Goal: Information Seeking & Learning: Learn about a topic

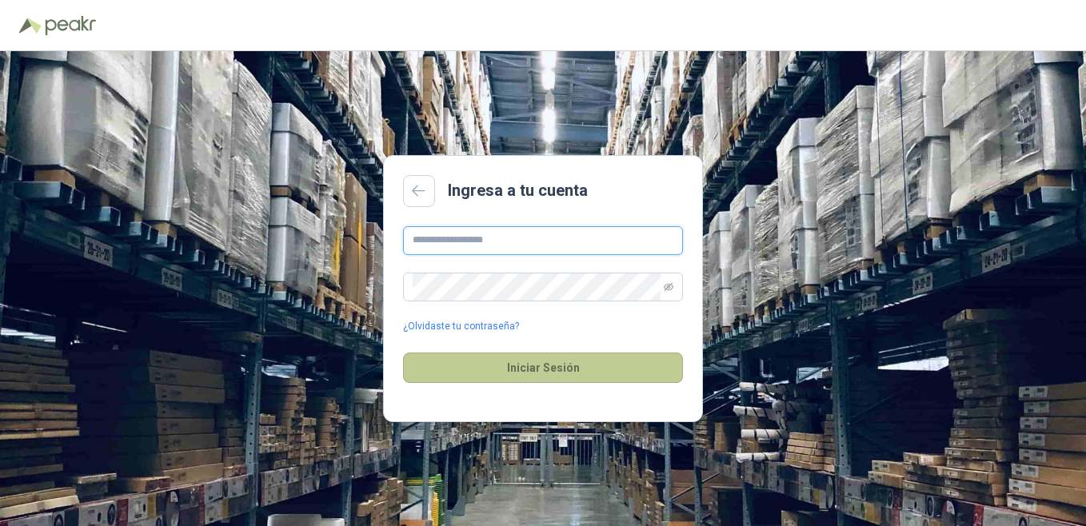
type input "**********"
click at [542, 380] on button "Iniciar Sesión" at bounding box center [543, 368] width 280 height 30
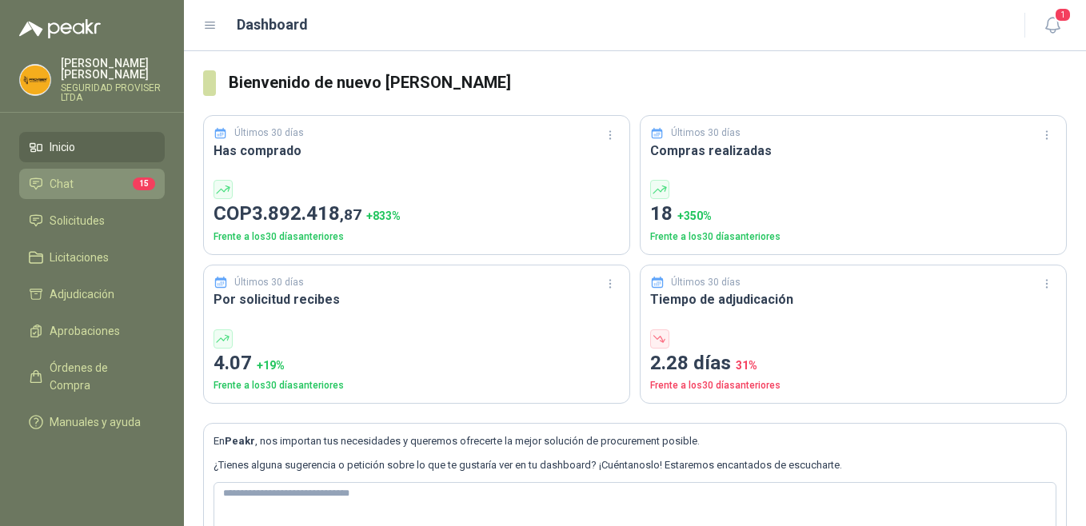
click at [75, 175] on li "Chat 15" at bounding box center [92, 184] width 126 height 18
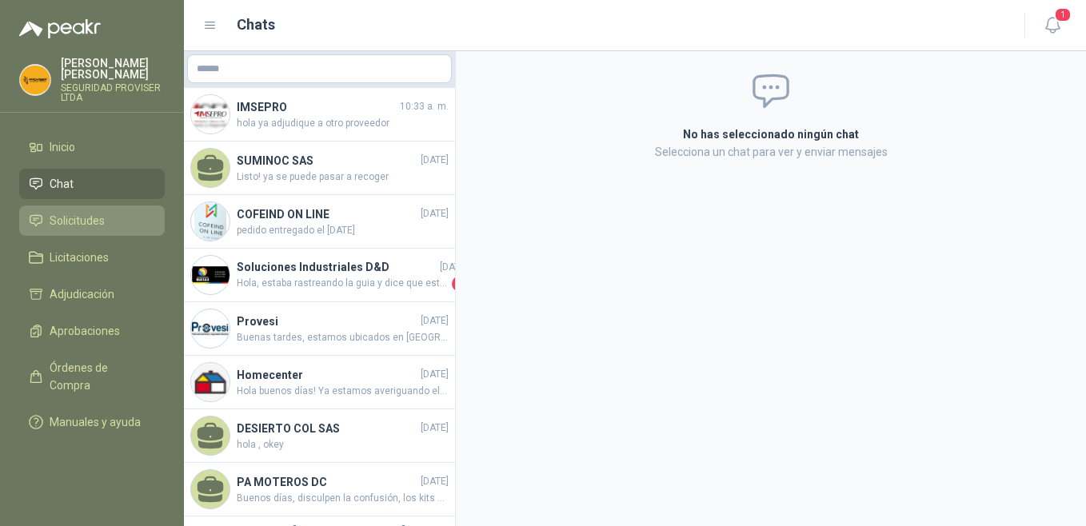
click at [95, 215] on span "Solicitudes" at bounding box center [77, 221] width 55 height 18
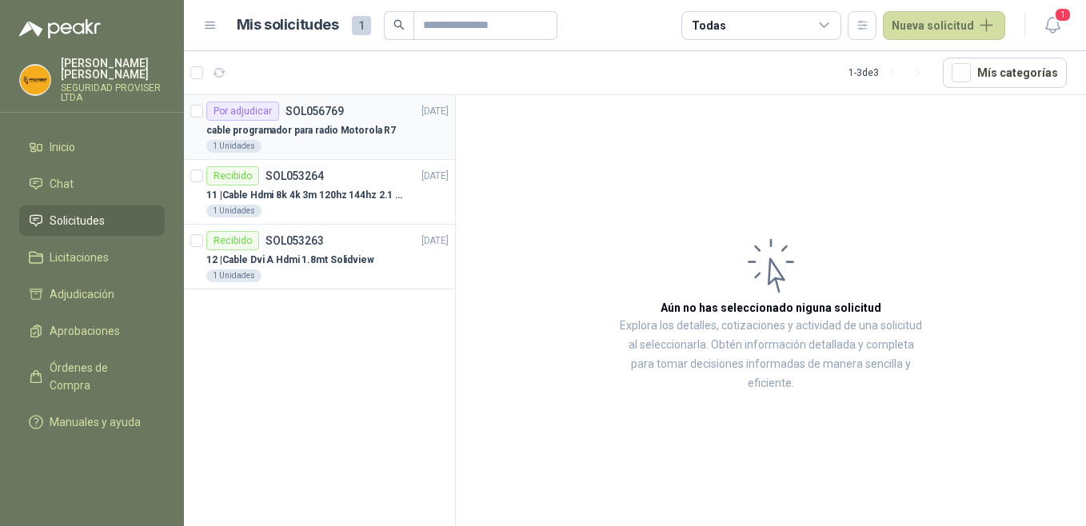
click at [386, 127] on div "cable programador para radio Motorola R7" at bounding box center [327, 130] width 242 height 19
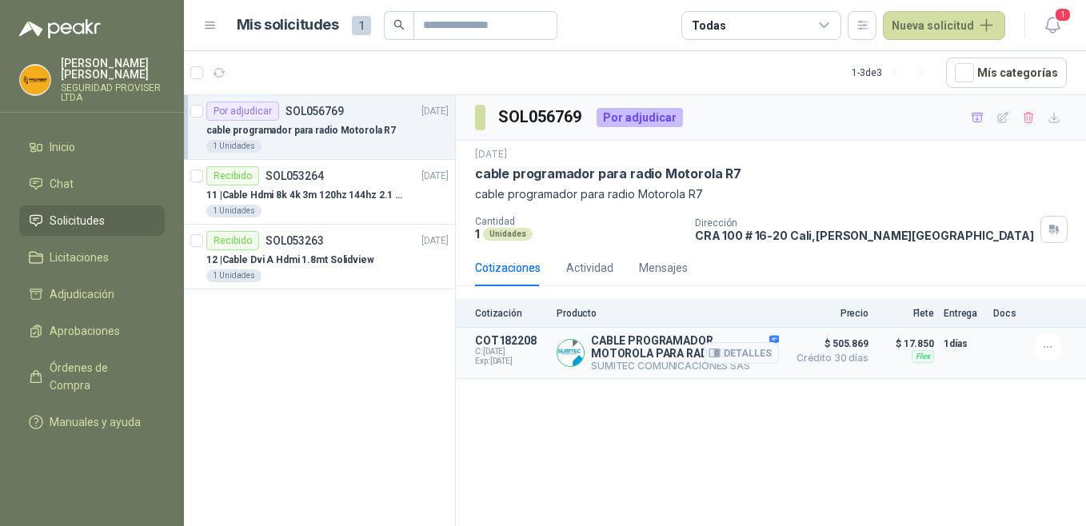
click at [568, 357] on img at bounding box center [570, 353] width 26 height 26
click at [1059, 357] on div at bounding box center [1050, 347] width 32 height 26
click at [1047, 353] on icon "button" at bounding box center [1048, 348] width 14 height 14
click at [778, 388] on div "SOL056769 Por adjudicar [DATE] cable programador para radio Motorola R7 cable p…" at bounding box center [771, 313] width 630 height 436
click at [622, 359] on p "CABLE PROGRAMADOR MOTOROLA PARA RADIOS R7" at bounding box center [685, 347] width 188 height 26
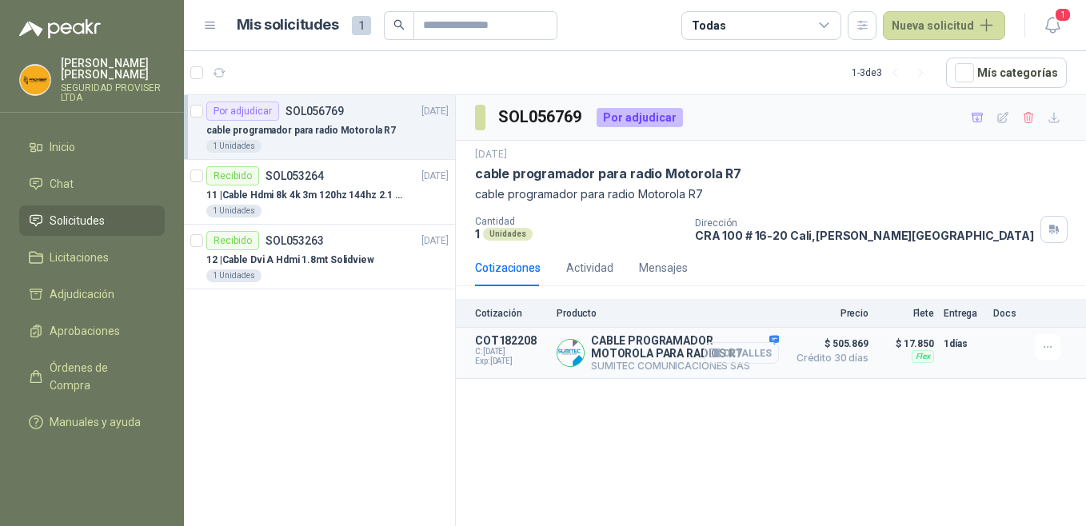
click at [751, 357] on button "Detalles" at bounding box center [740, 353] width 75 height 22
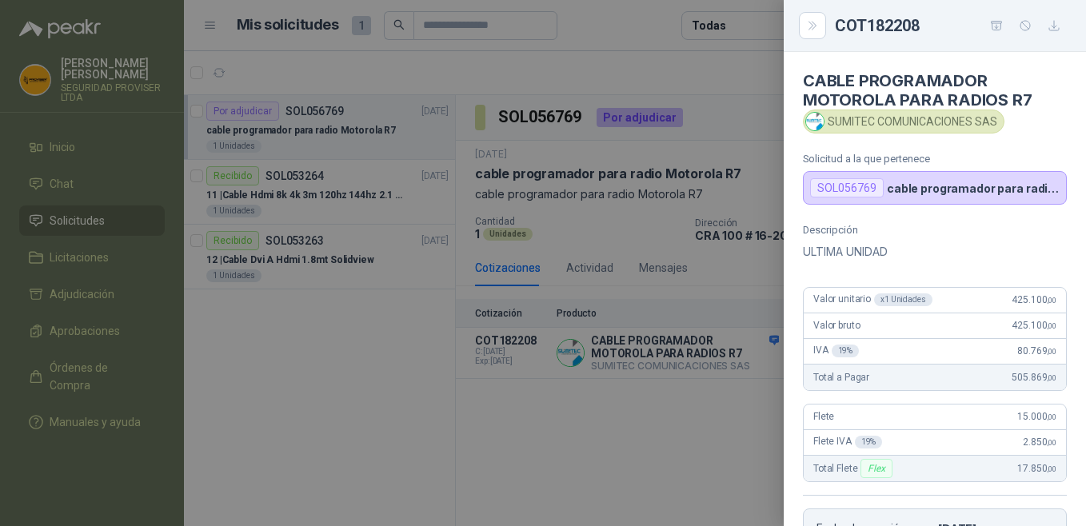
click at [902, 183] on p "cable programador para radio Motorola R7" at bounding box center [972, 188] width 173 height 14
click at [652, 420] on div at bounding box center [543, 263] width 1086 height 526
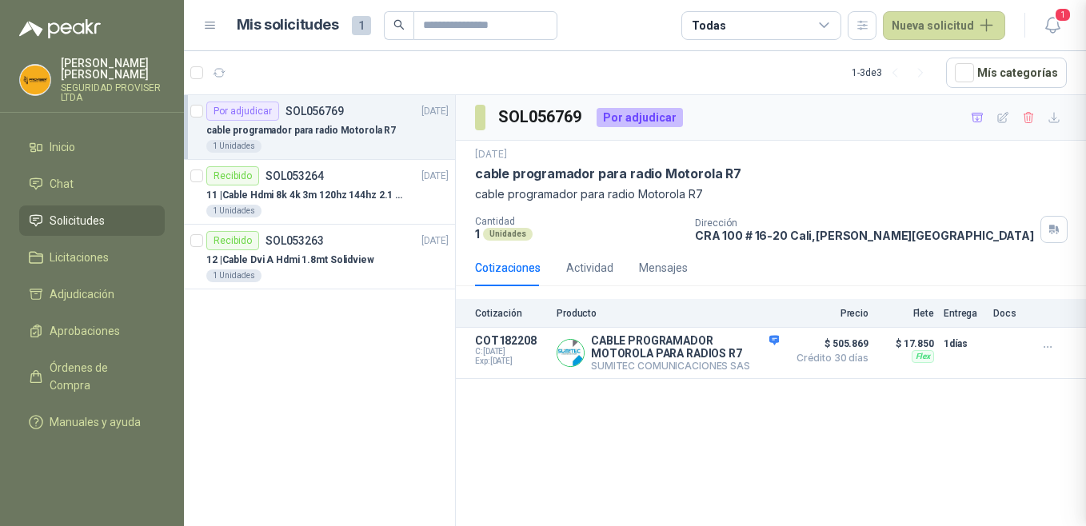
scroll to position [329, 0]
click at [615, 120] on div "Por adjudicar" at bounding box center [639, 117] width 86 height 19
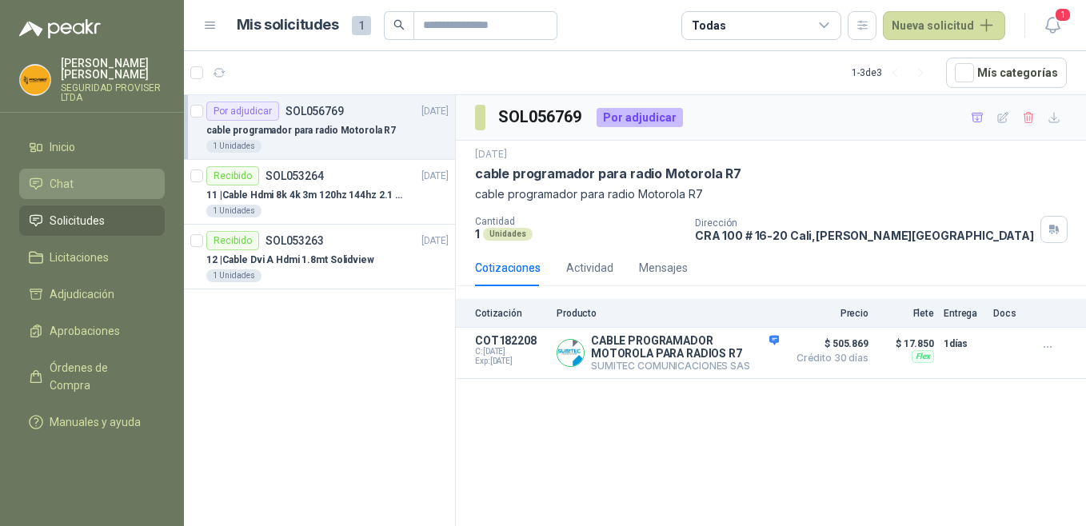
click at [69, 169] on link "Chat" at bounding box center [91, 184] width 145 height 30
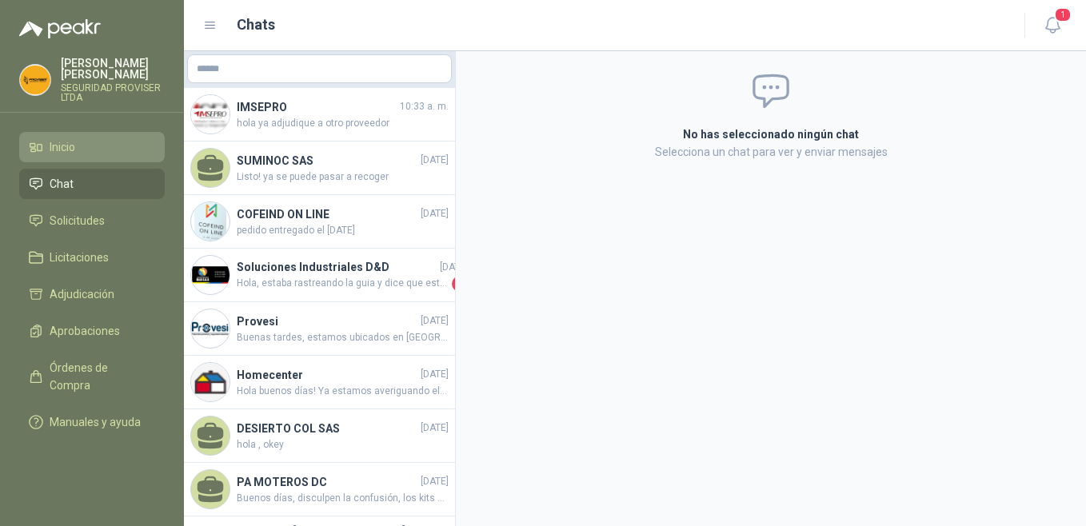
click at [93, 145] on link "Inicio" at bounding box center [91, 147] width 145 height 30
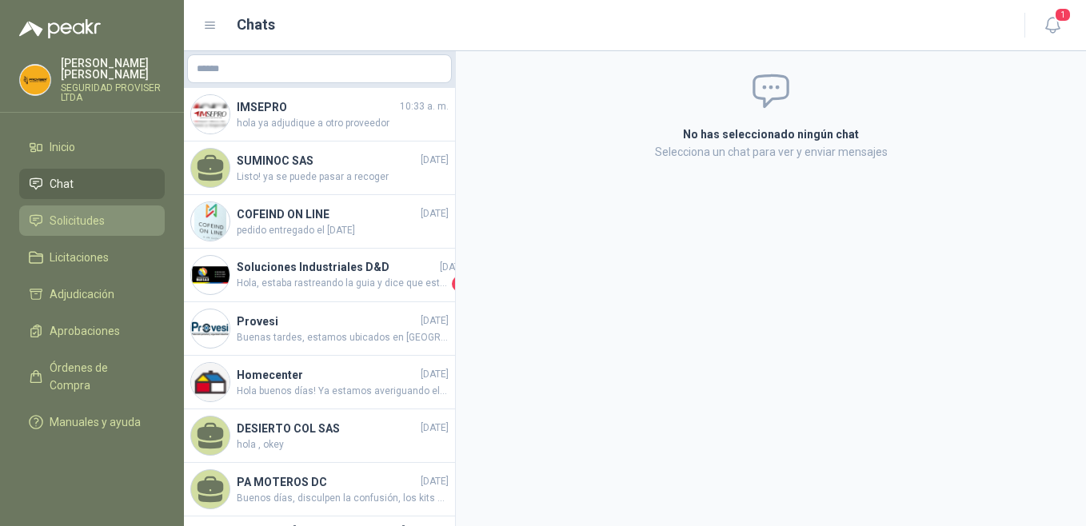
click at [87, 212] on span "Solicitudes" at bounding box center [77, 221] width 55 height 18
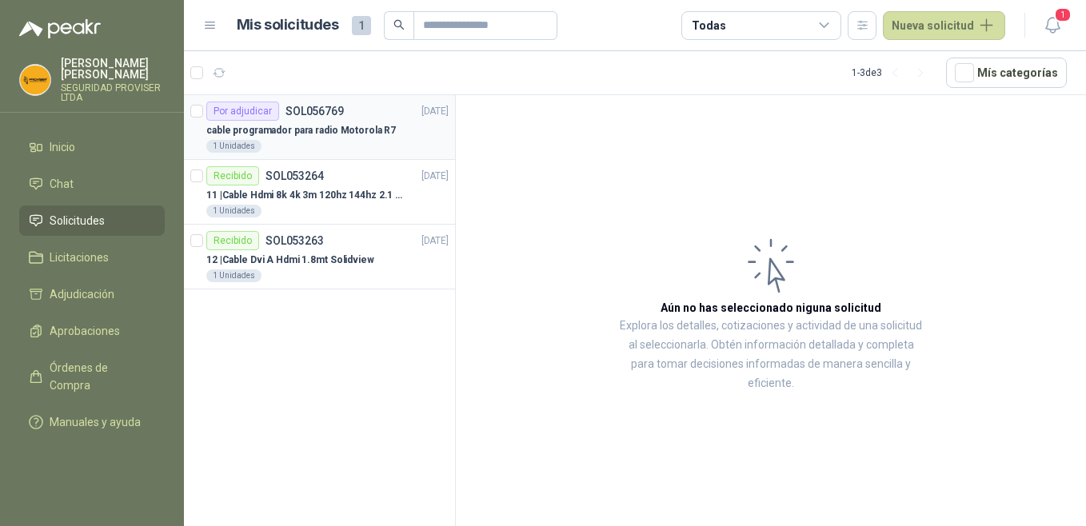
click at [298, 124] on p "cable programador para radio Motorola R7" at bounding box center [300, 130] width 189 height 15
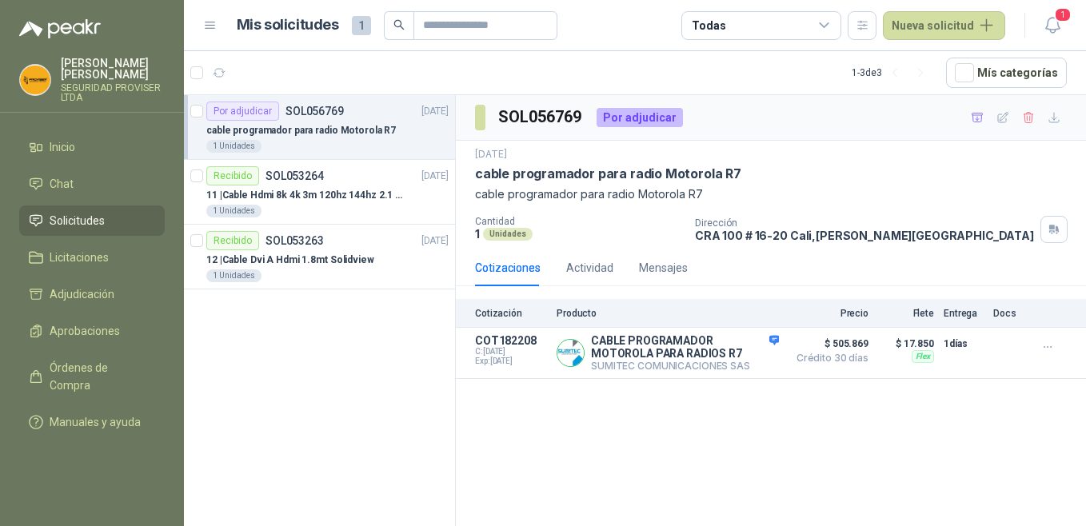
click at [305, 130] on p "cable programador para radio Motorola R7" at bounding box center [300, 130] width 189 height 15
click at [631, 119] on div "Por adjudicar" at bounding box center [639, 117] width 86 height 19
click at [285, 23] on h1 "Mis solicitudes" at bounding box center [288, 25] width 102 height 23
click at [361, 30] on span "1" at bounding box center [361, 25] width 19 height 19
